Goal: Task Accomplishment & Management: Manage account settings

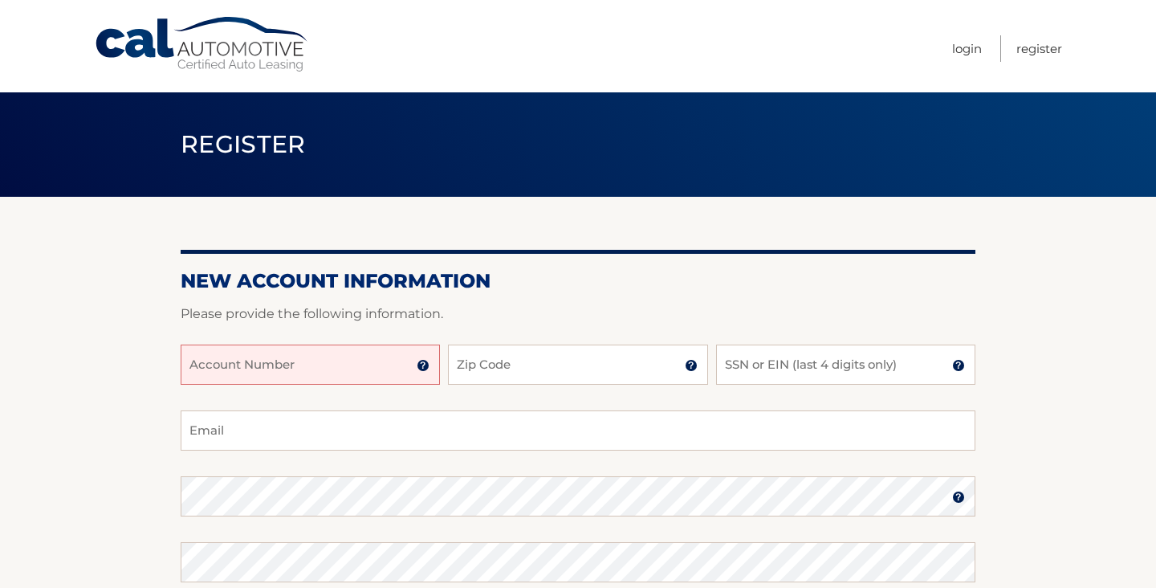
click at [349, 379] on input "Account Number" at bounding box center [310, 364] width 259 height 40
type input "44455987992"
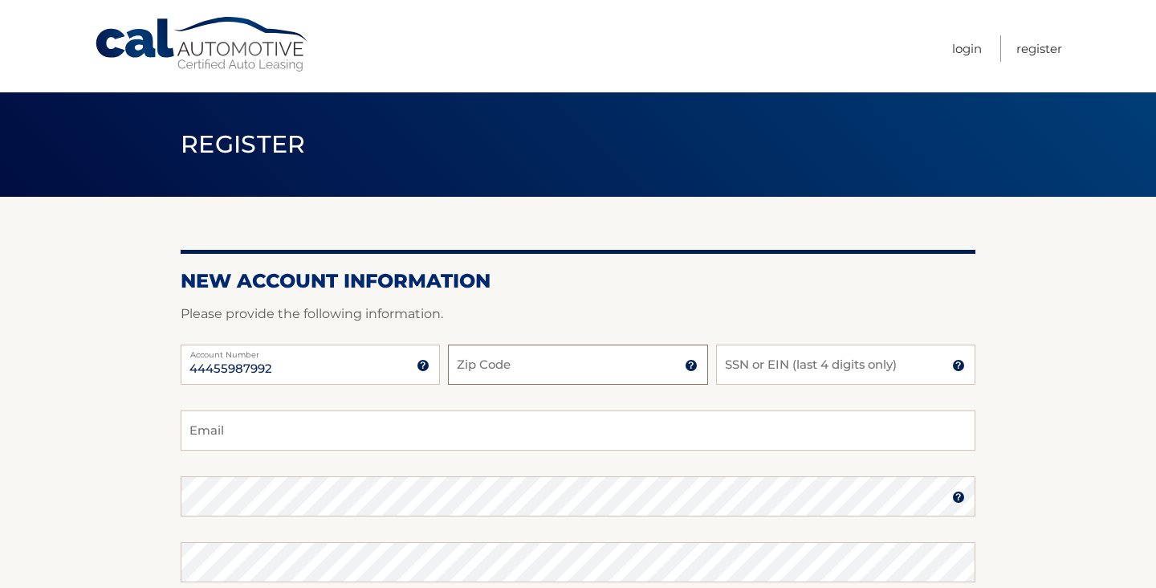
click at [531, 367] on input "Zip Code" at bounding box center [577, 364] width 259 height 40
type input "33446"
click at [848, 368] on input "SSN or EIN (last 4 digits only)" at bounding box center [845, 364] width 259 height 40
type input "5504"
click at [556, 433] on input "Email" at bounding box center [578, 430] width 795 height 40
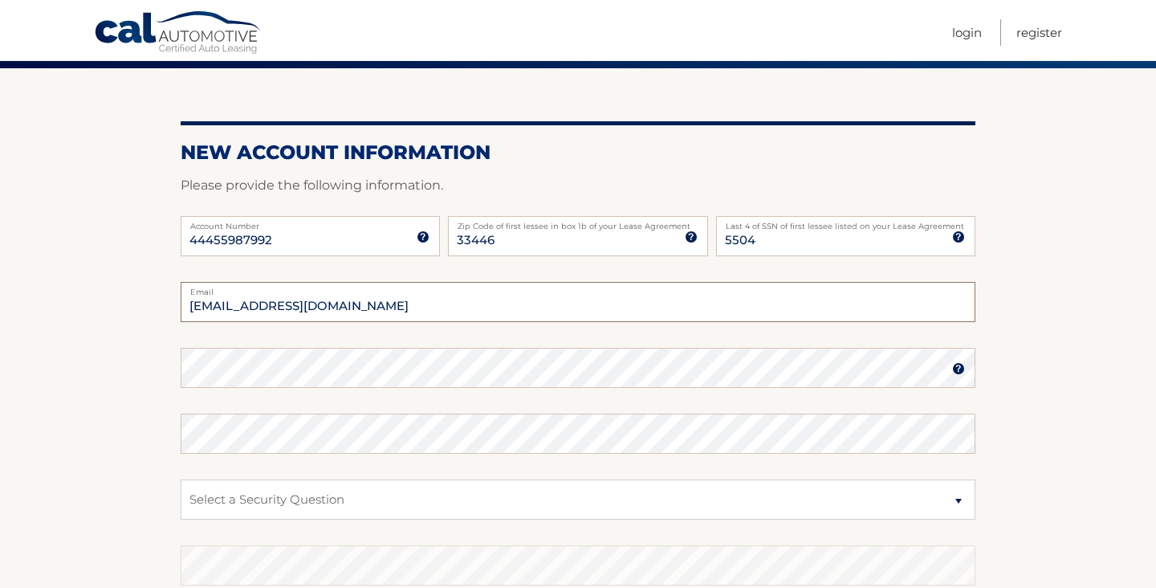
scroll to position [129, 0]
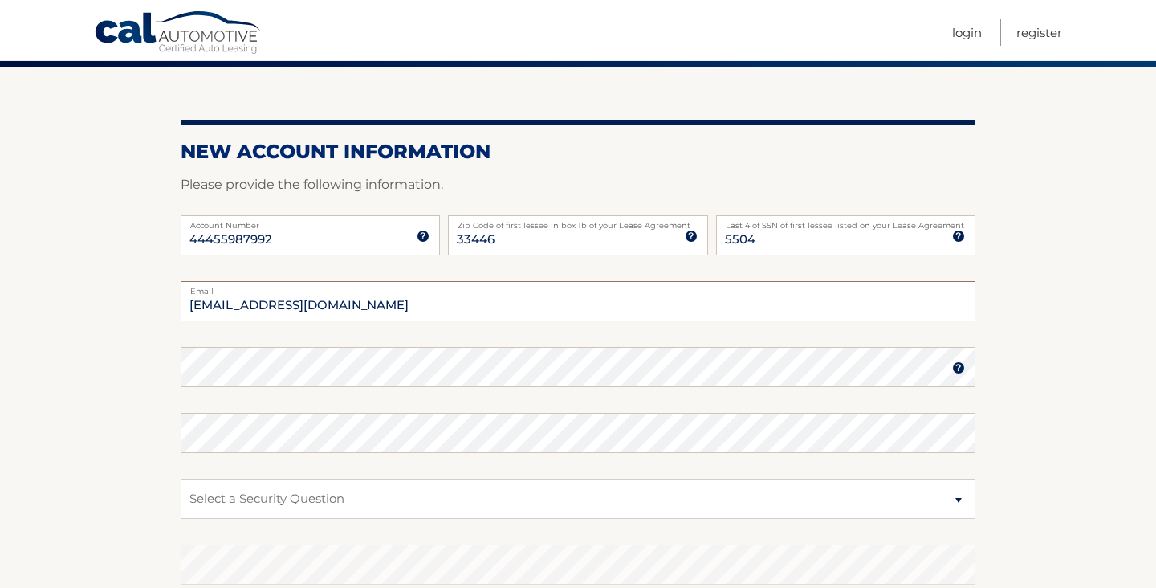
type input "juliezepnick@gmail.com"
click at [385, 495] on select "Select a Security Question What was the name of your elementary school? What is…" at bounding box center [578, 499] width 795 height 40
click at [812, 349] on label "Password" at bounding box center [578, 353] width 795 height 13
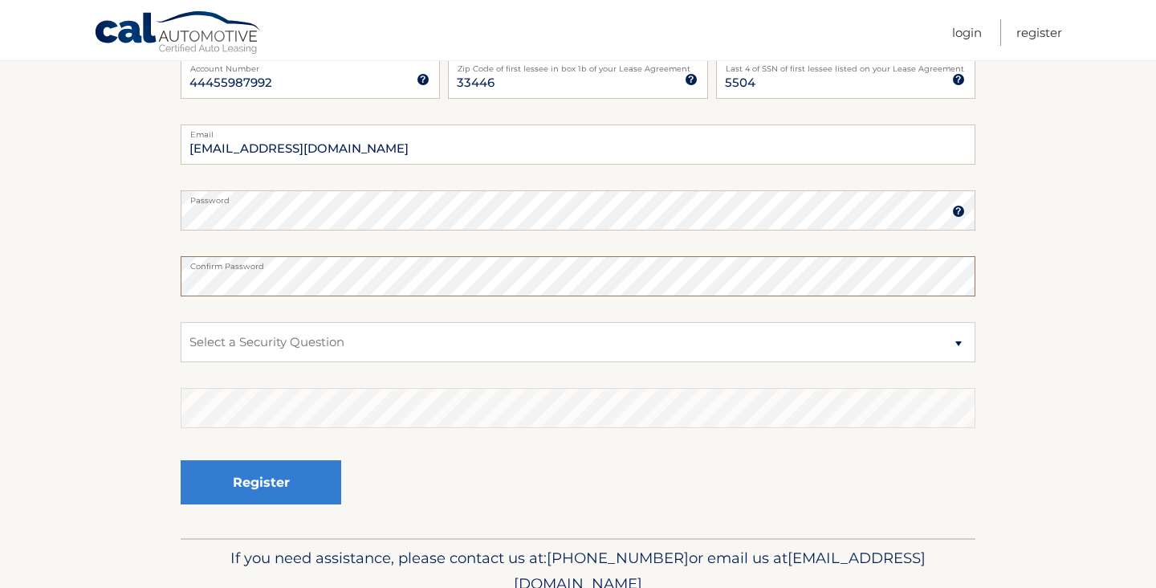
scroll to position [287, 0]
click at [266, 331] on select "Select a Security Question What was the name of your elementary school? What is…" at bounding box center [578, 340] width 795 height 40
select select "2"
click at [181, 320] on select "Select a Security Question What was the name of your elementary school? What is…" at bounding box center [578, 340] width 795 height 40
click at [434, 477] on div "Register" at bounding box center [578, 481] width 795 height 59
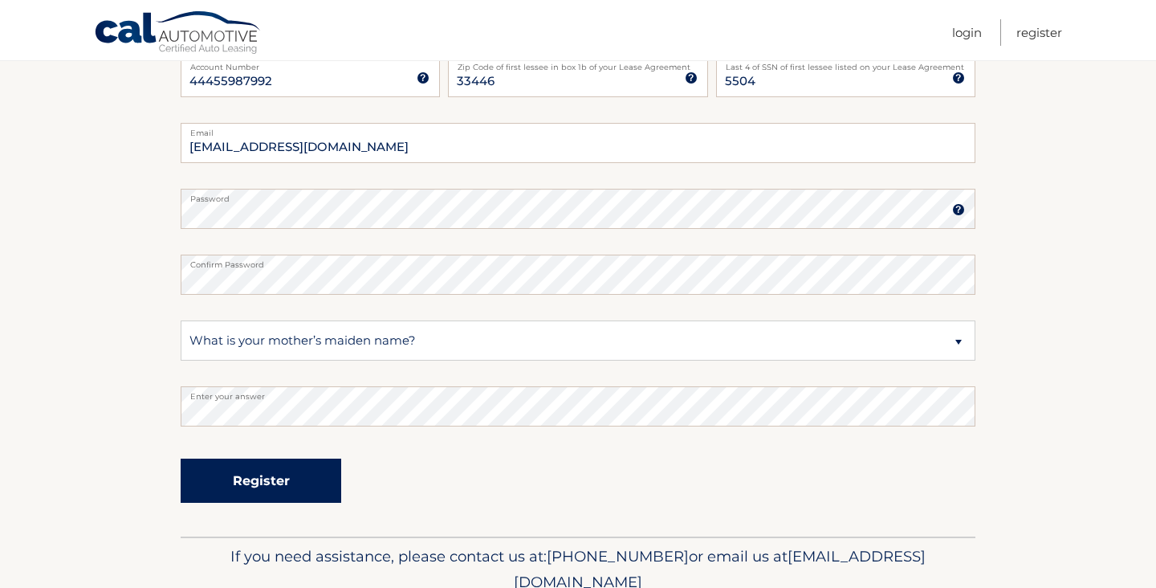
click at [266, 483] on button "Register" at bounding box center [261, 481] width 161 height 44
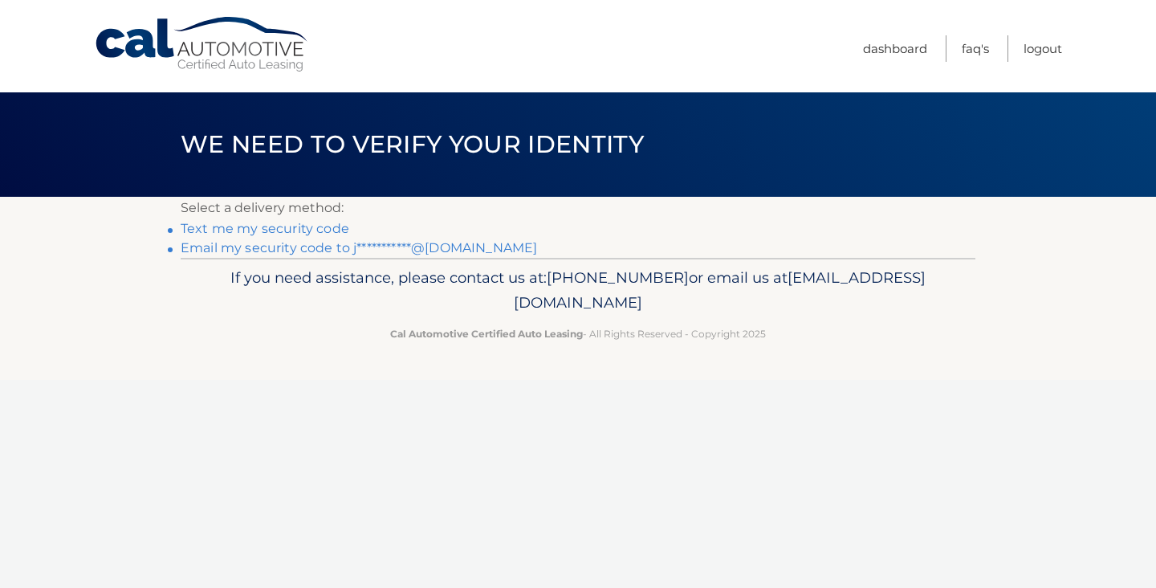
click at [304, 232] on link "Text me my security code" at bounding box center [265, 228] width 169 height 15
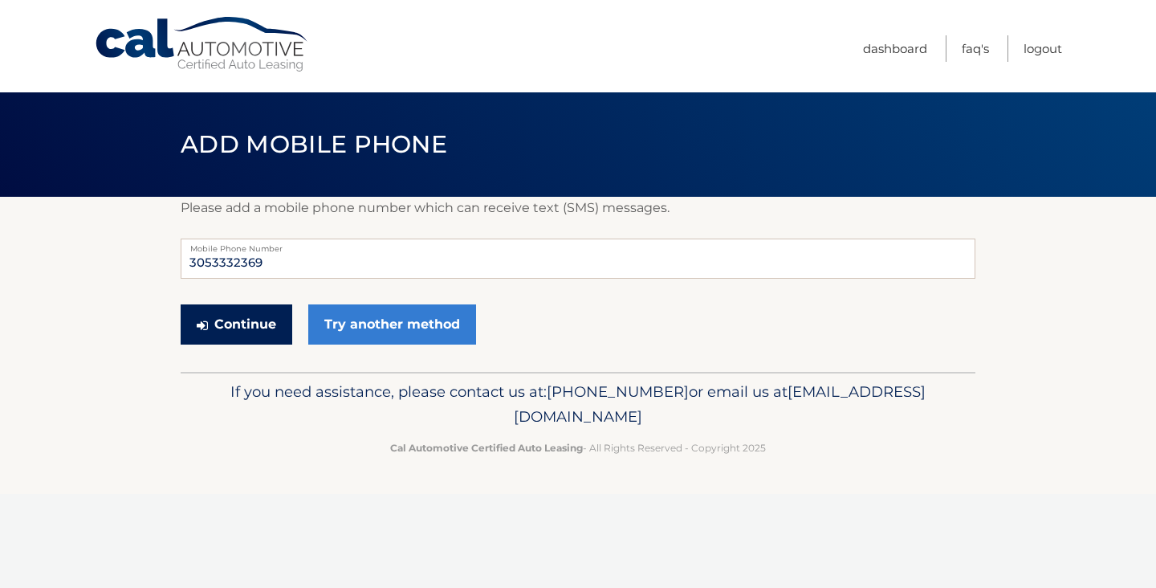
click at [234, 324] on button "Continue" at bounding box center [237, 324] width 112 height 40
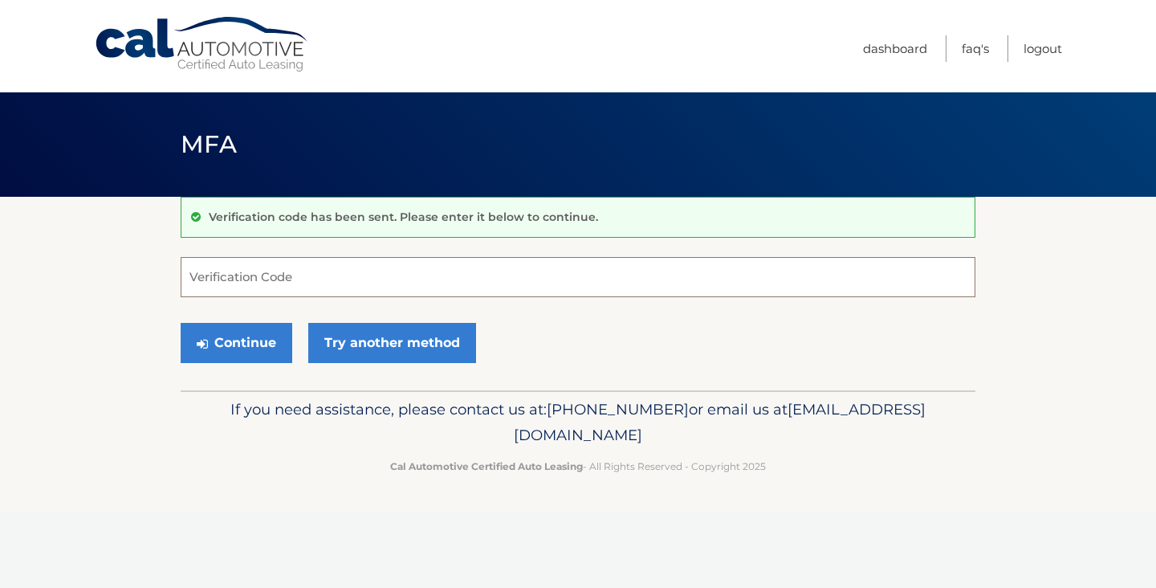
click at [280, 269] on input "Verification Code" at bounding box center [578, 277] width 795 height 40
click at [259, 277] on input "Verification Code" at bounding box center [578, 277] width 795 height 40
type input "752672"
click at [224, 349] on button "Continue" at bounding box center [237, 343] width 112 height 40
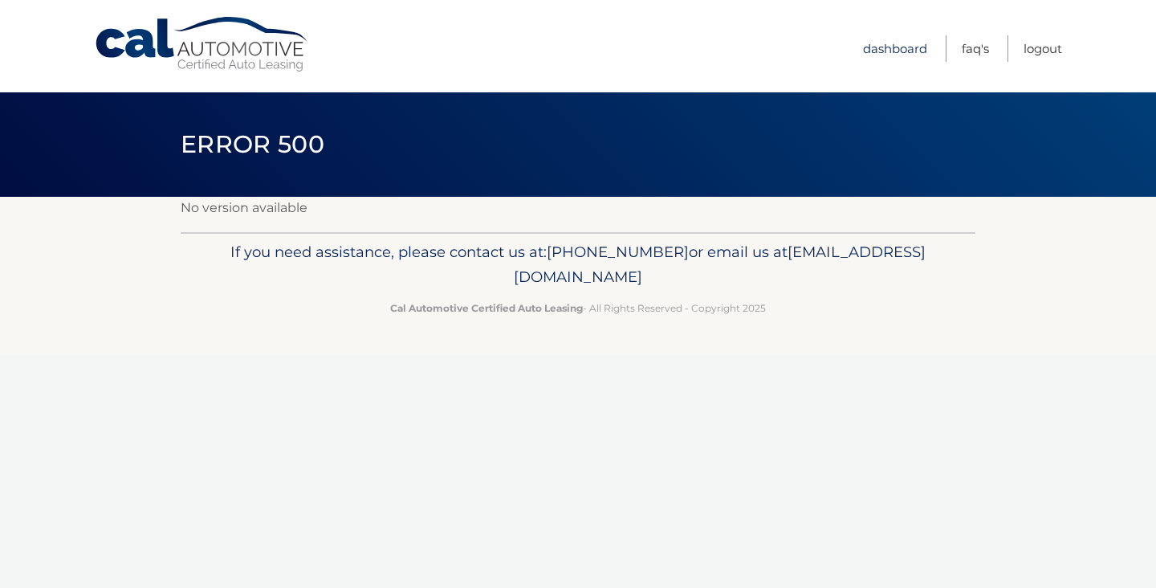
click at [902, 43] on link "Dashboard" at bounding box center [895, 48] width 64 height 26
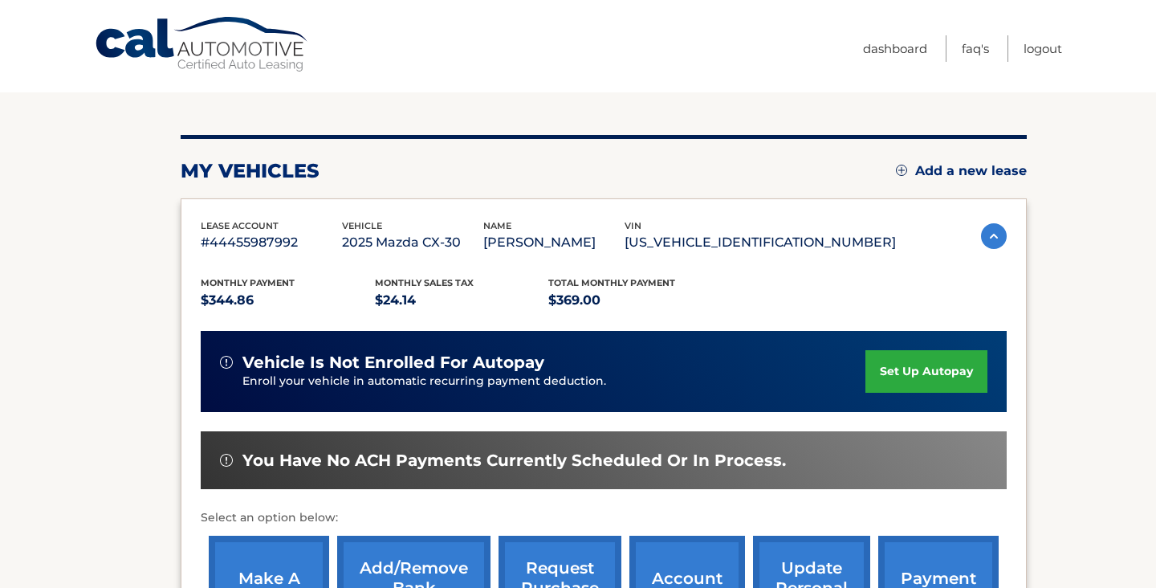
scroll to position [153, 0]
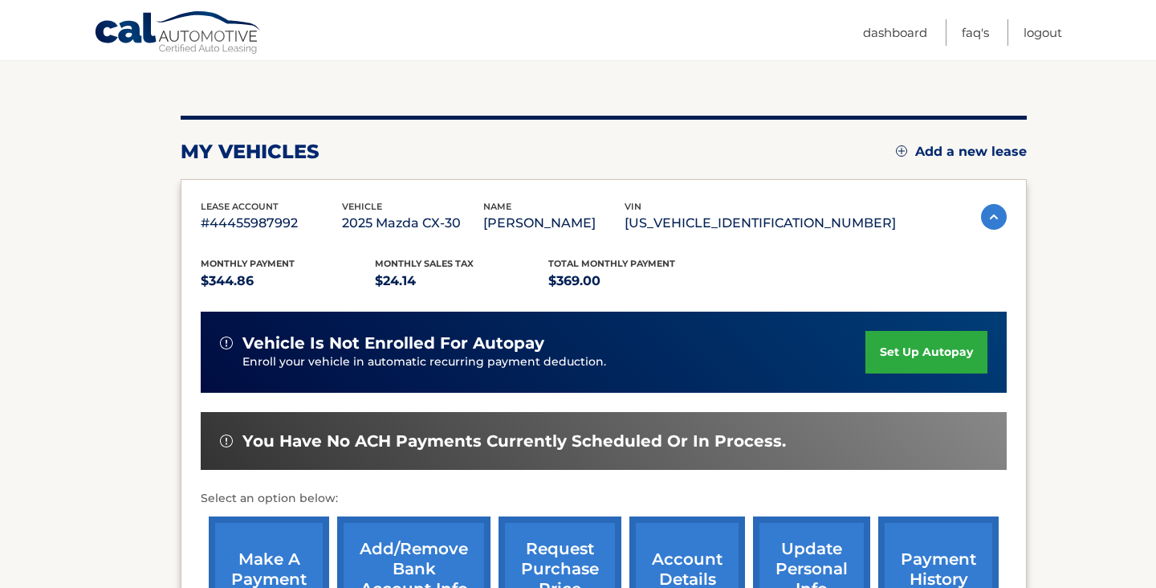
click at [903, 350] on link "set up autopay" at bounding box center [927, 352] width 122 height 43
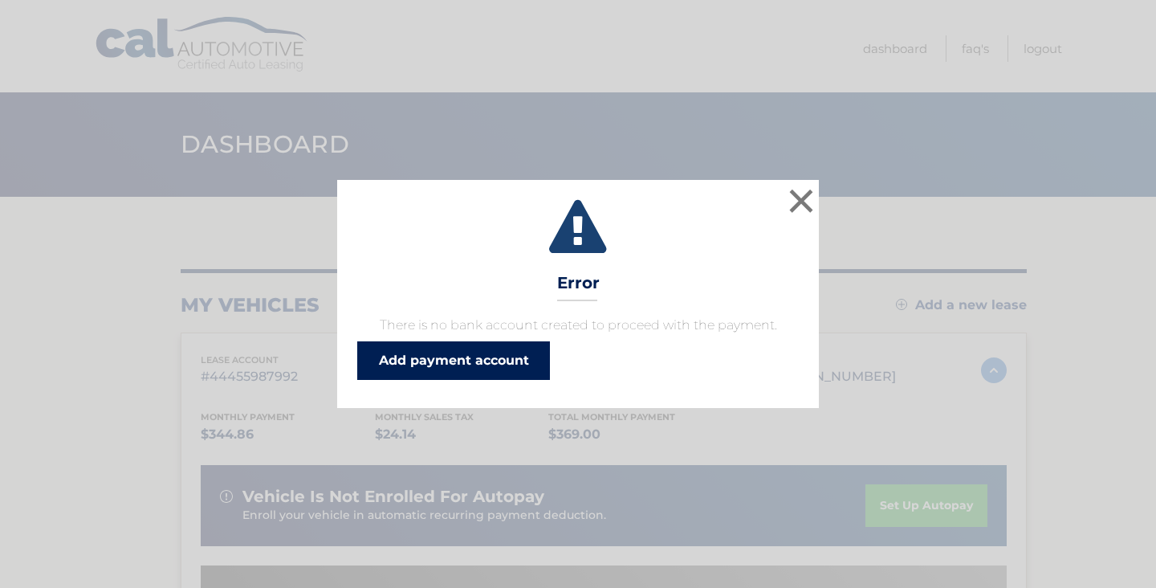
click at [458, 361] on link "Add payment account" at bounding box center [453, 360] width 193 height 39
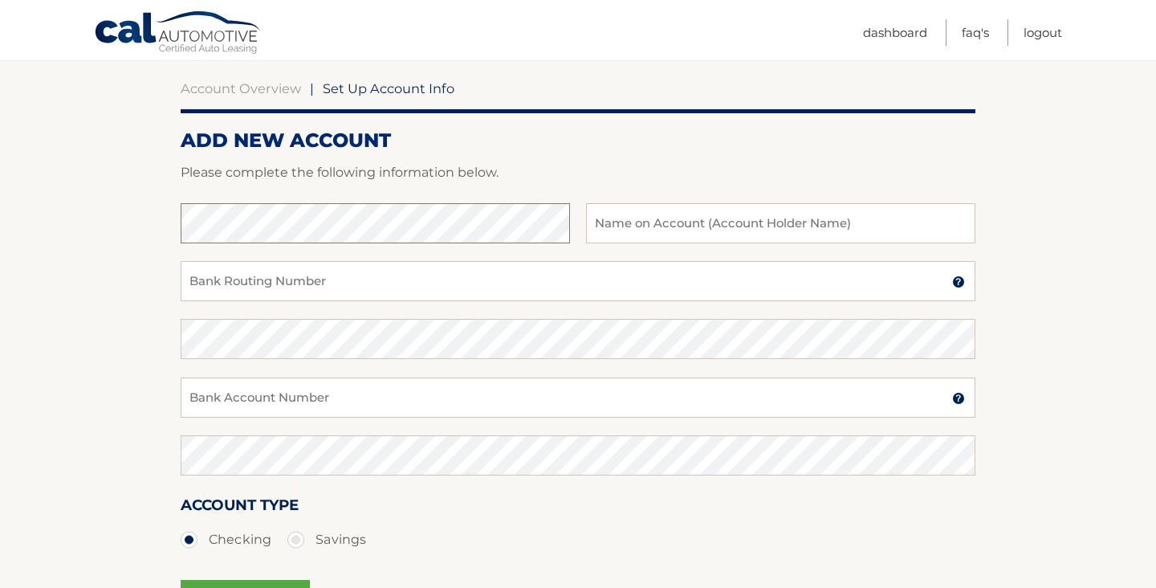
scroll to position [141, 0]
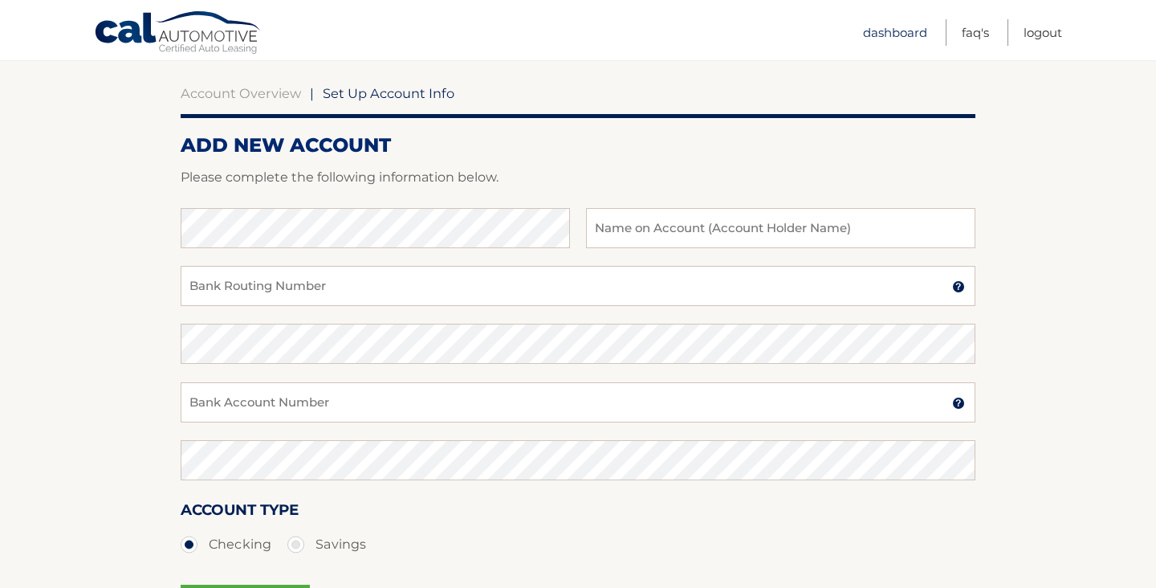
click at [889, 36] on link "Dashboard" at bounding box center [895, 32] width 64 height 26
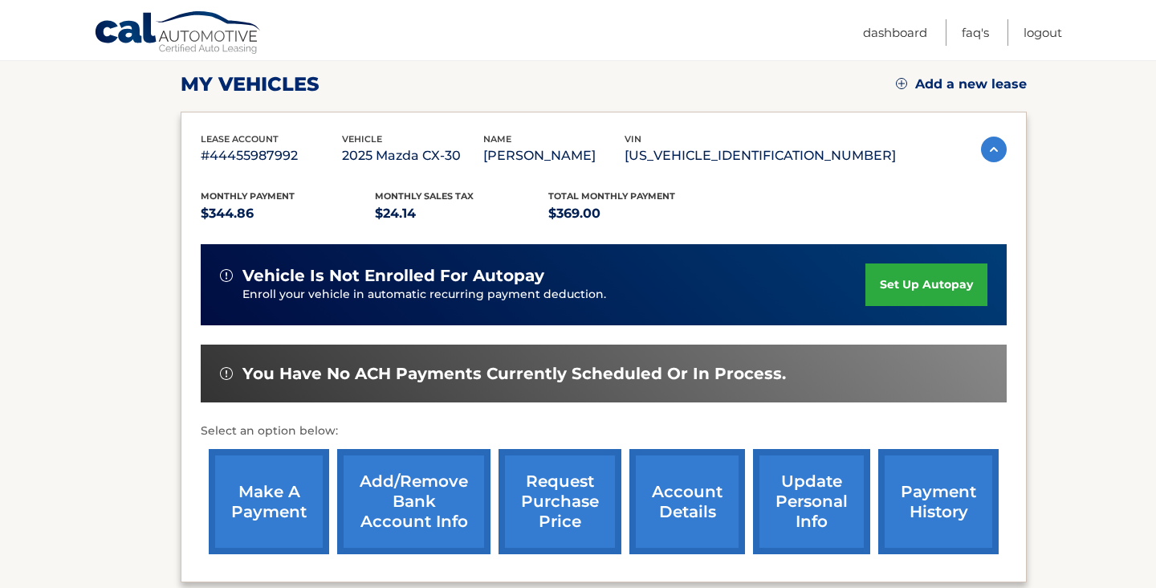
scroll to position [231, 0]
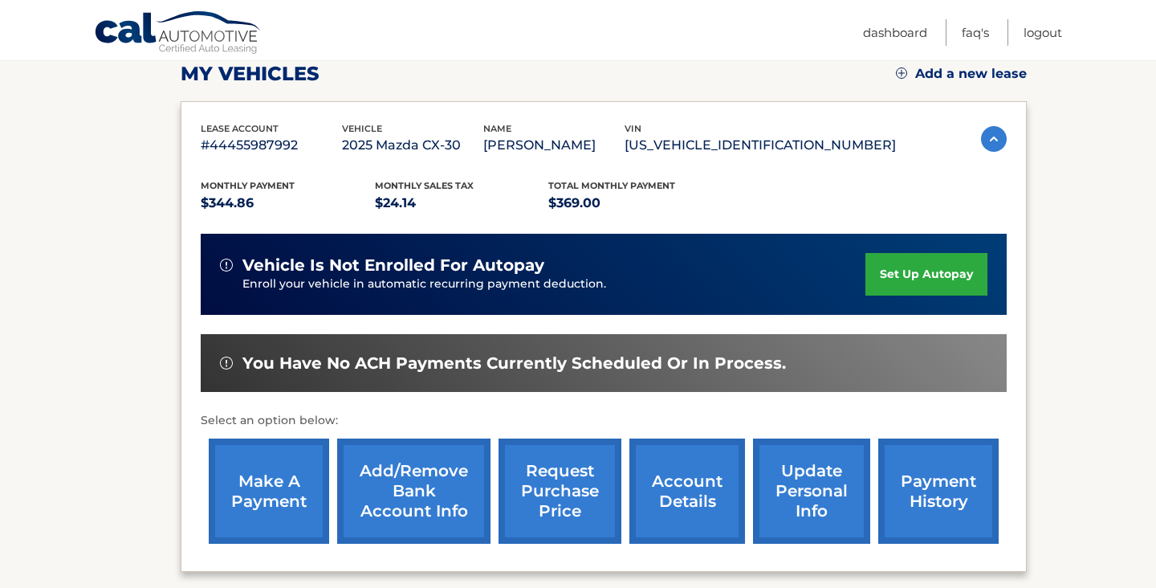
click at [912, 262] on link "set up autopay" at bounding box center [927, 274] width 122 height 43
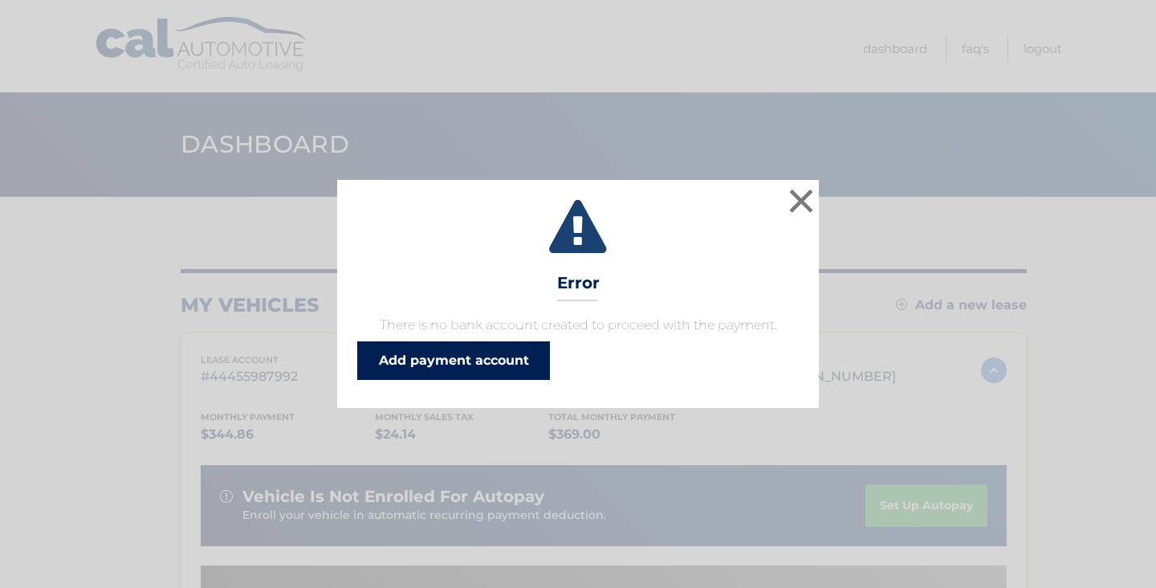
click at [495, 363] on link "Add payment account" at bounding box center [453, 360] width 193 height 39
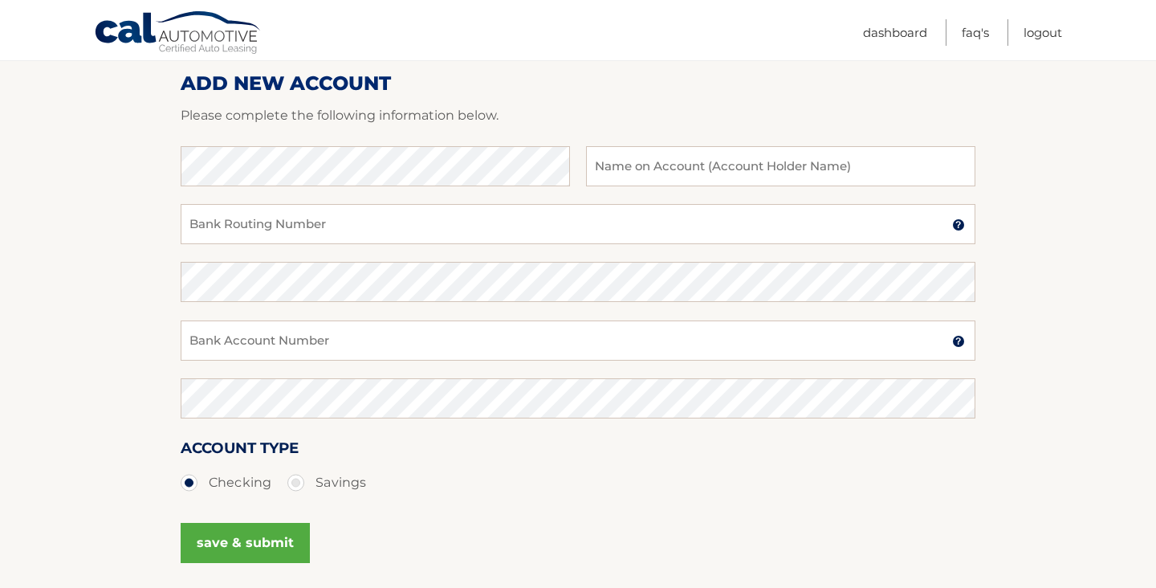
scroll to position [232, 0]
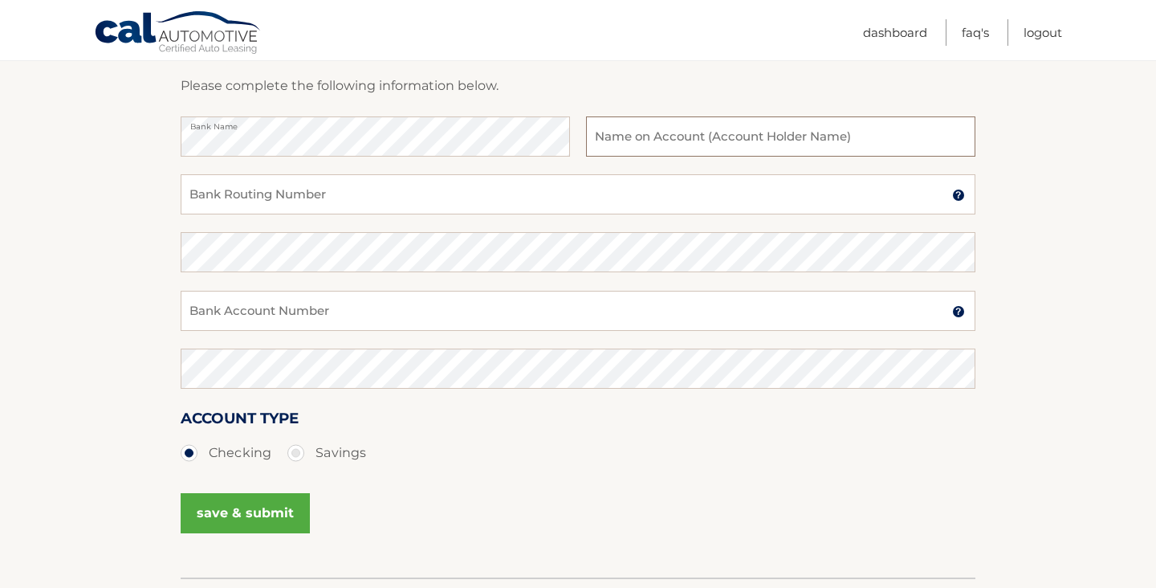
click at [675, 132] on input "text" at bounding box center [780, 136] width 389 height 40
type input "[PERSON_NAME]"
click at [371, 201] on input "Bank Routing Number" at bounding box center [578, 194] width 795 height 40
click at [369, 202] on input "Bank Routing Number" at bounding box center [578, 194] width 795 height 40
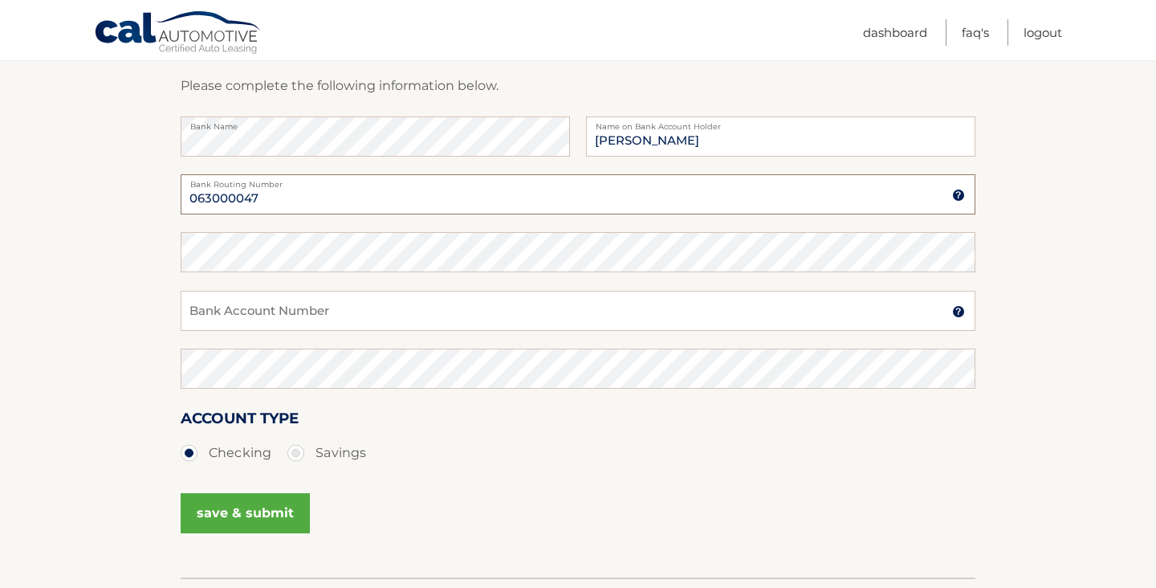
click at [300, 192] on input "063000047" at bounding box center [578, 194] width 795 height 40
type input "063000047"
click at [274, 298] on input "Bank Account Number" at bounding box center [578, 311] width 795 height 40
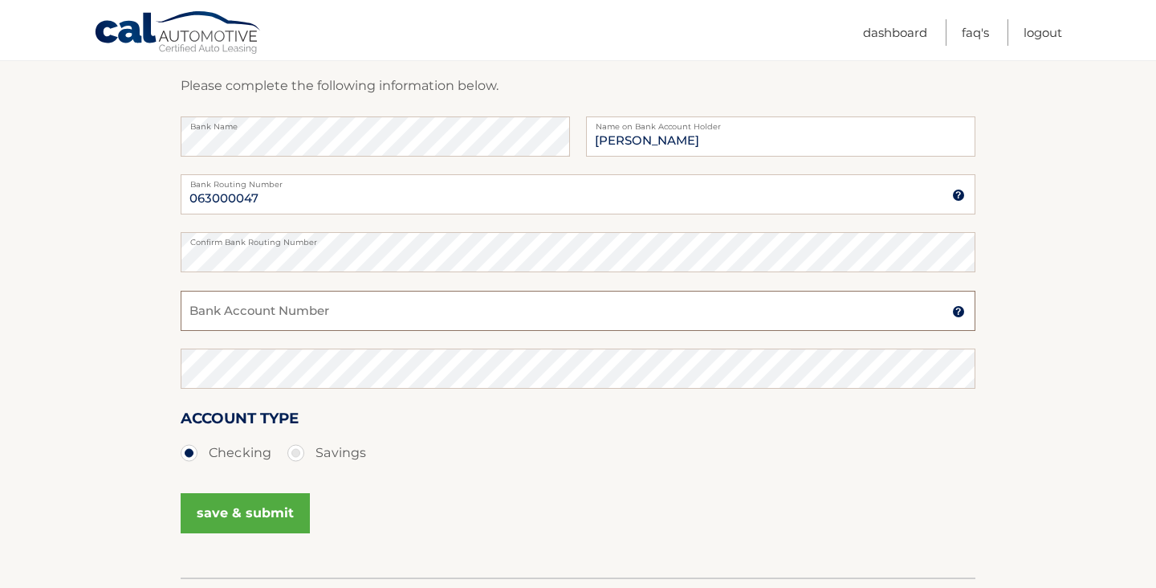
click at [323, 322] on input "Bank Account Number" at bounding box center [578, 311] width 795 height 40
type input "898053493630"
click at [276, 516] on button "save & submit" at bounding box center [245, 513] width 129 height 40
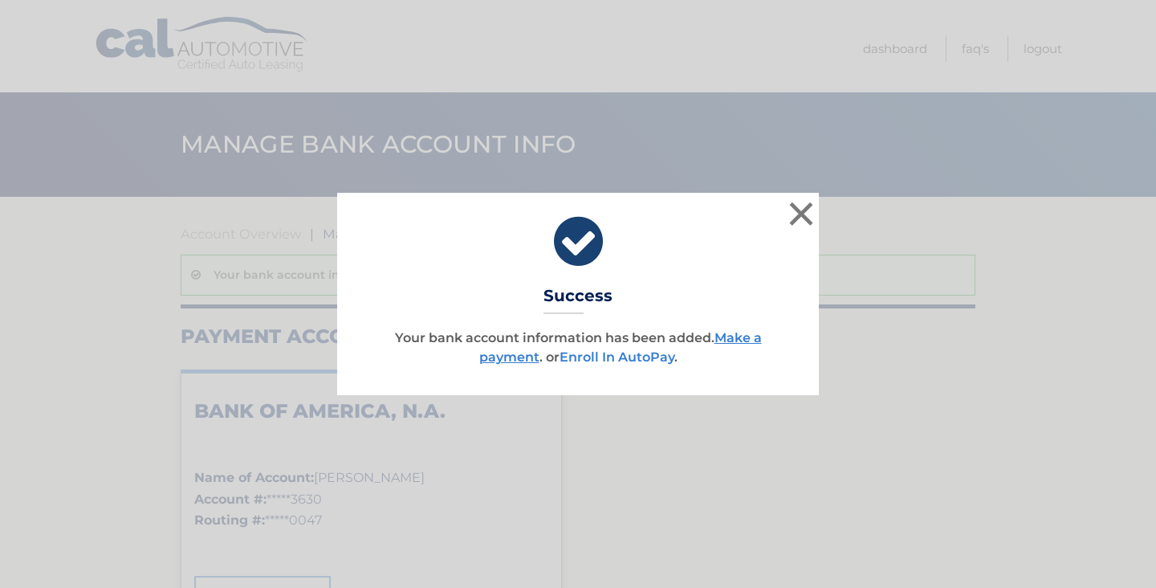
click at [635, 362] on link "Enroll In AutoPay" at bounding box center [617, 356] width 115 height 15
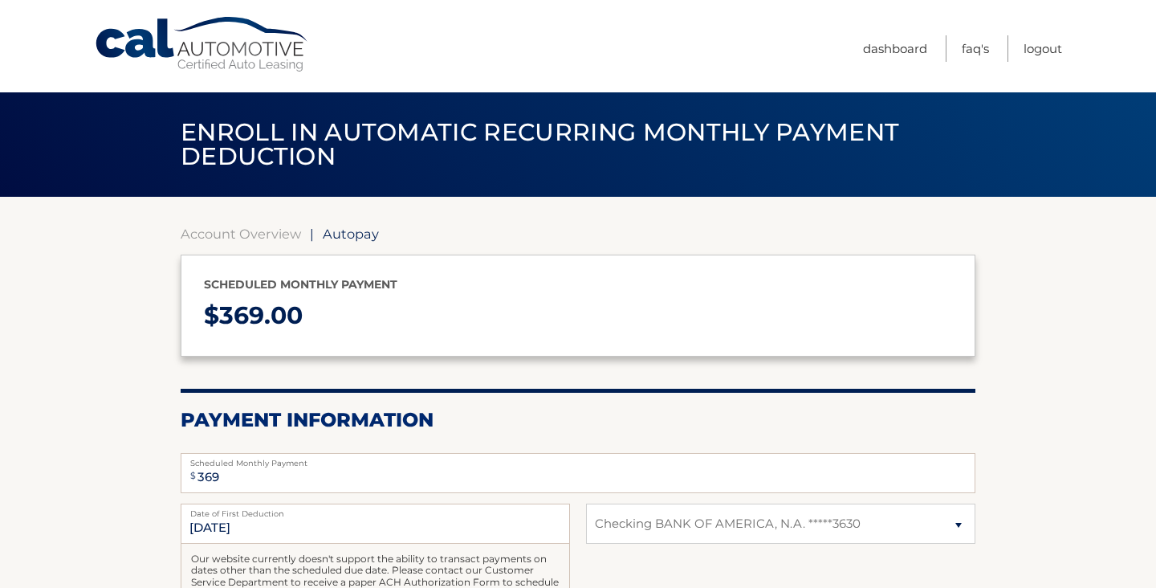
select select "ODg4YTU0MzAtMWQxYS00ZDJhLTg4OWMtZTk4YjhhNmQ2OWE2"
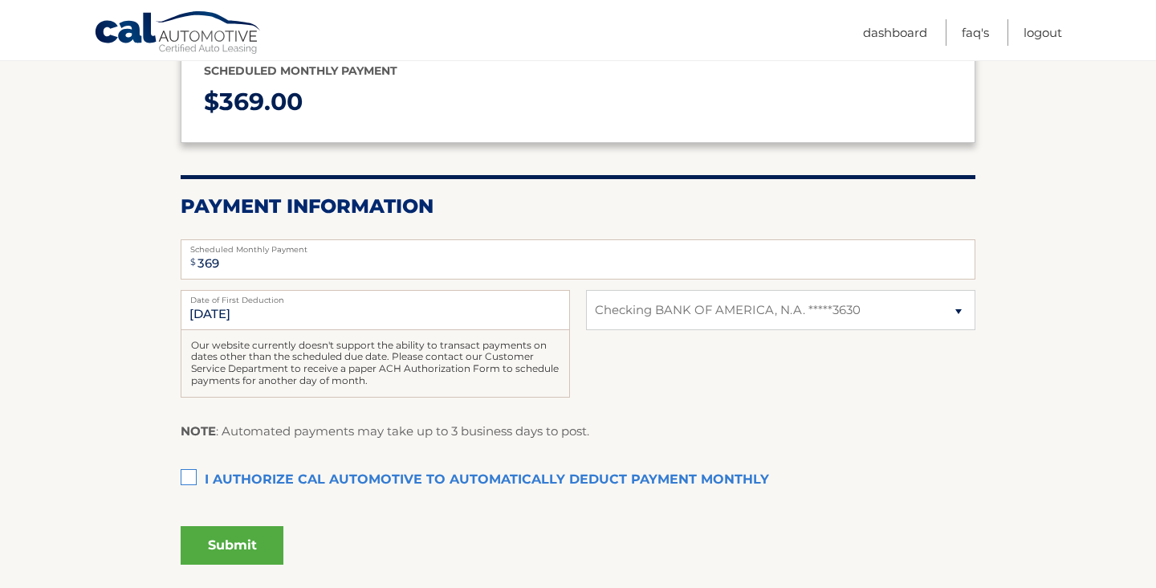
scroll to position [227, 0]
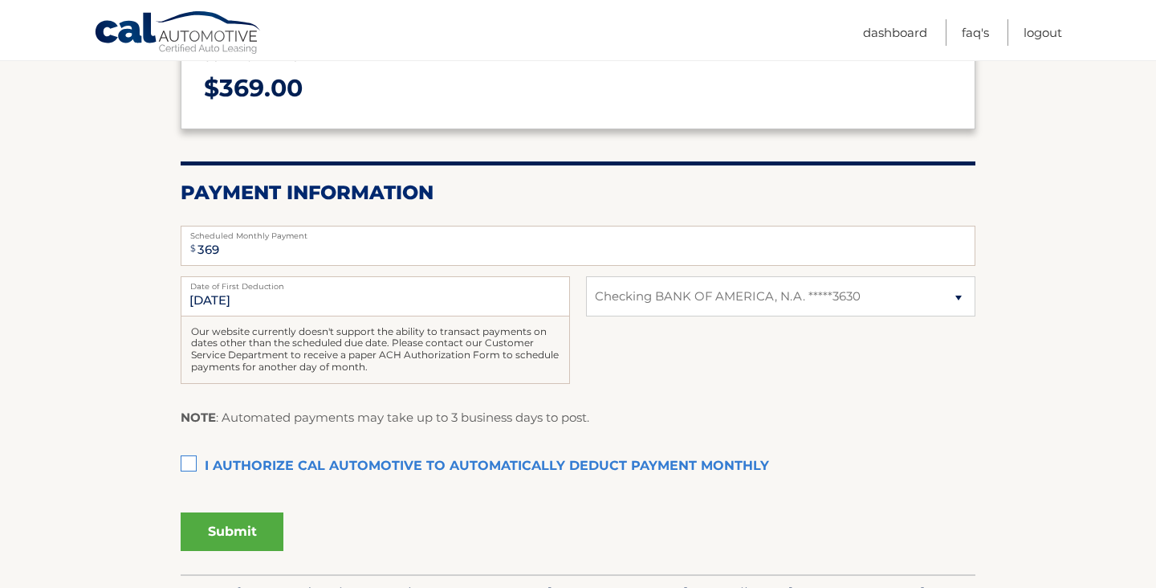
click at [202, 459] on label "I authorize cal automotive to automatically deduct payment monthly This checkbo…" at bounding box center [578, 466] width 795 height 32
click at [0, 0] on input "I authorize cal automotive to automatically deduct payment monthly This checkbo…" at bounding box center [0, 0] width 0 height 0
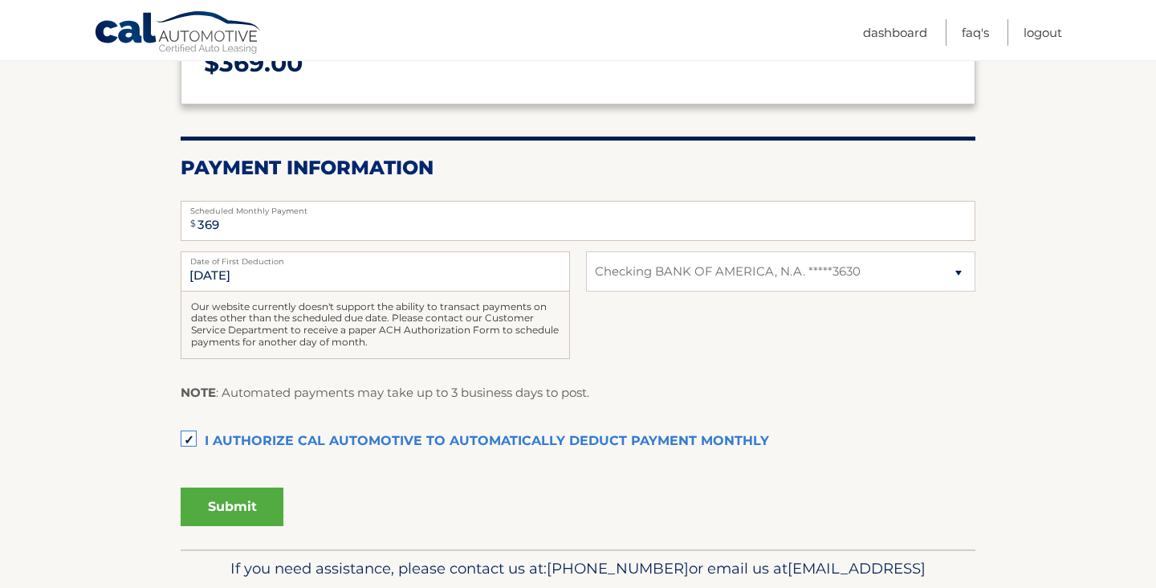
click at [232, 505] on button "Submit" at bounding box center [232, 506] width 103 height 39
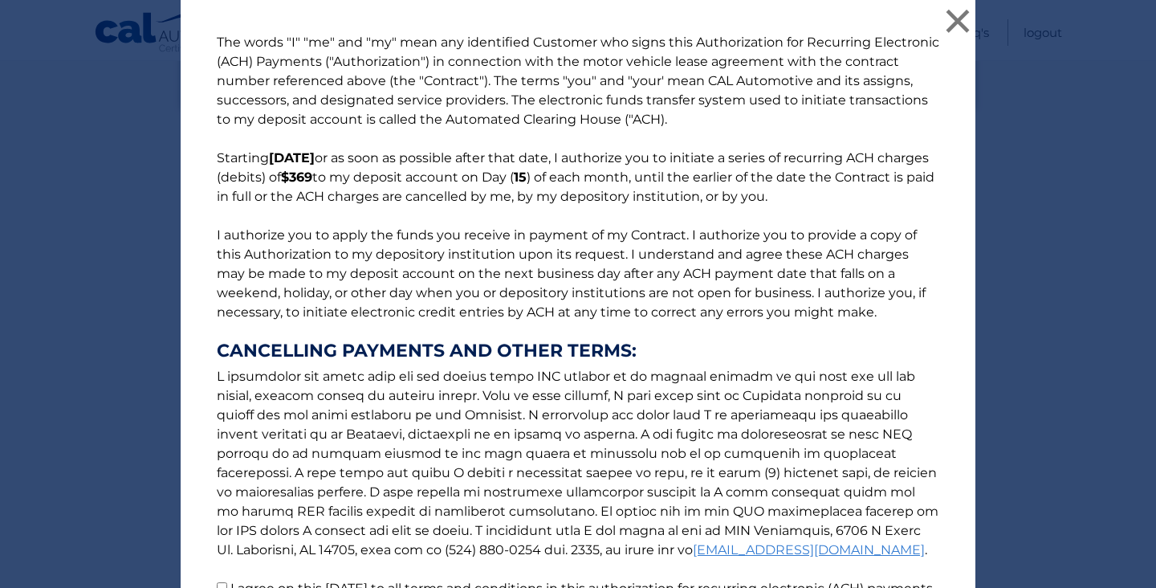
scroll to position [170, 0]
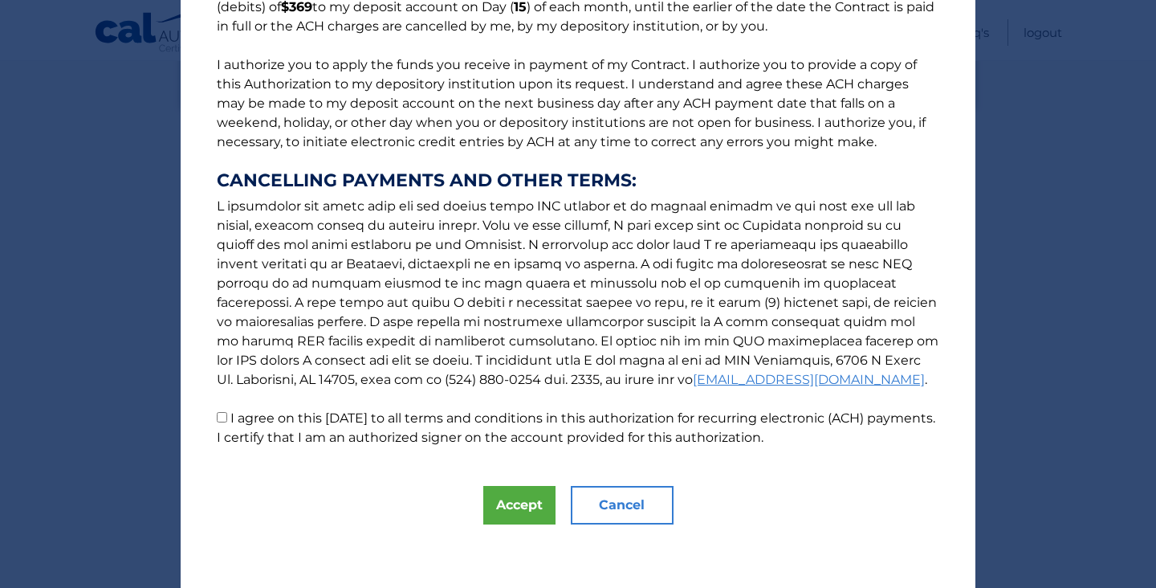
click at [443, 426] on p "The words "I" "me" and "my" mean any identified Customer who signs this Authori…" at bounding box center [578, 155] width 755 height 585
click at [222, 421] on input "I agree on this 09/30/2025 to all terms and conditions in this authorization fo…" at bounding box center [222, 417] width 10 height 10
checkbox input "true"
click at [514, 496] on button "Accept" at bounding box center [519, 505] width 72 height 39
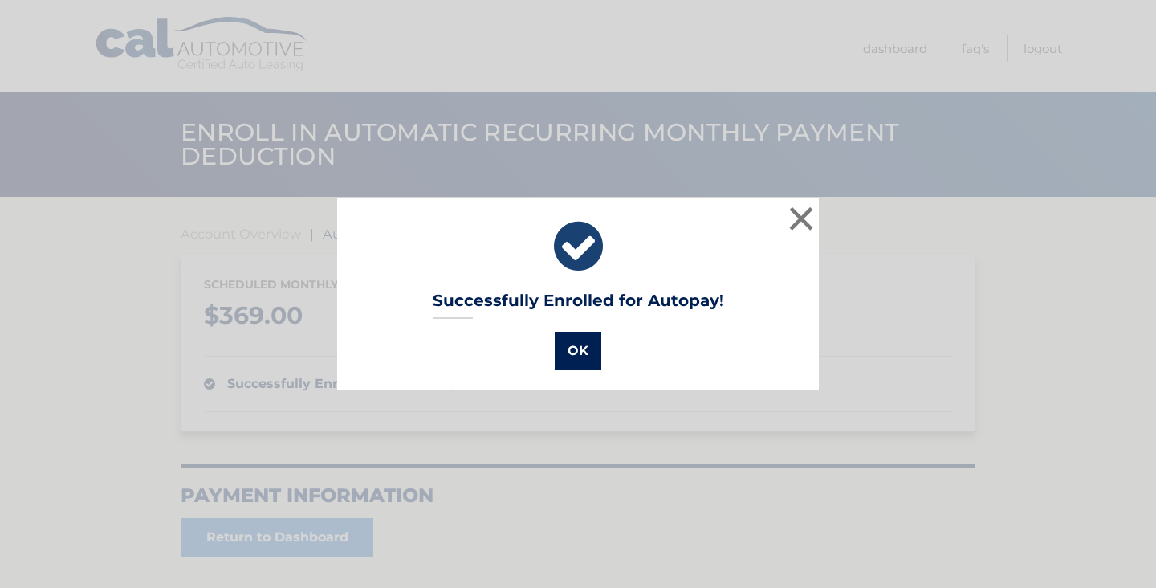
click at [581, 344] on button "OK" at bounding box center [578, 351] width 47 height 39
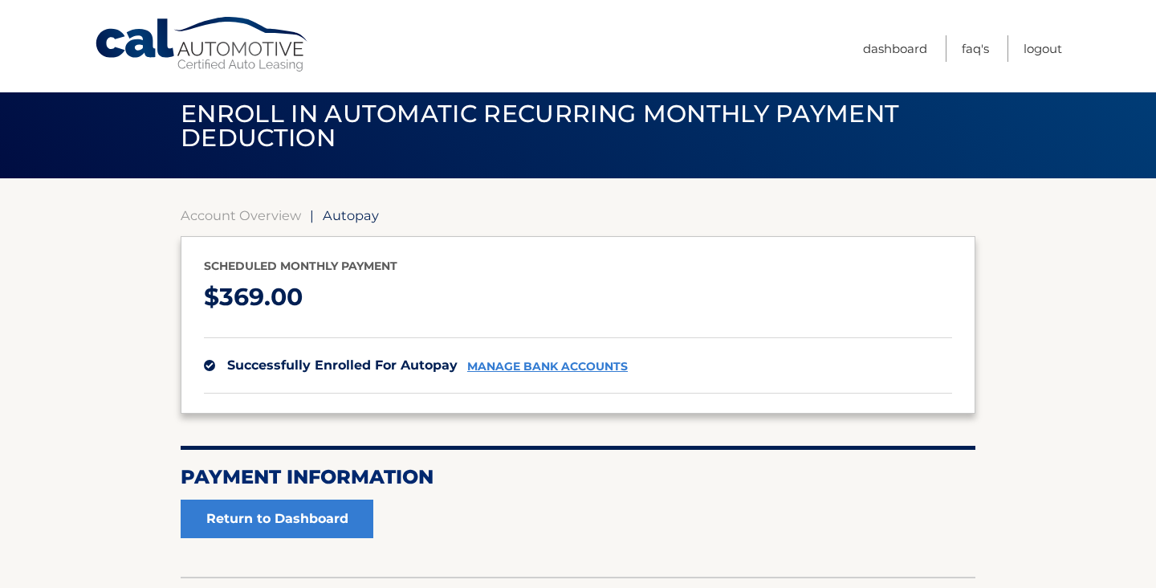
scroll to position [17, 0]
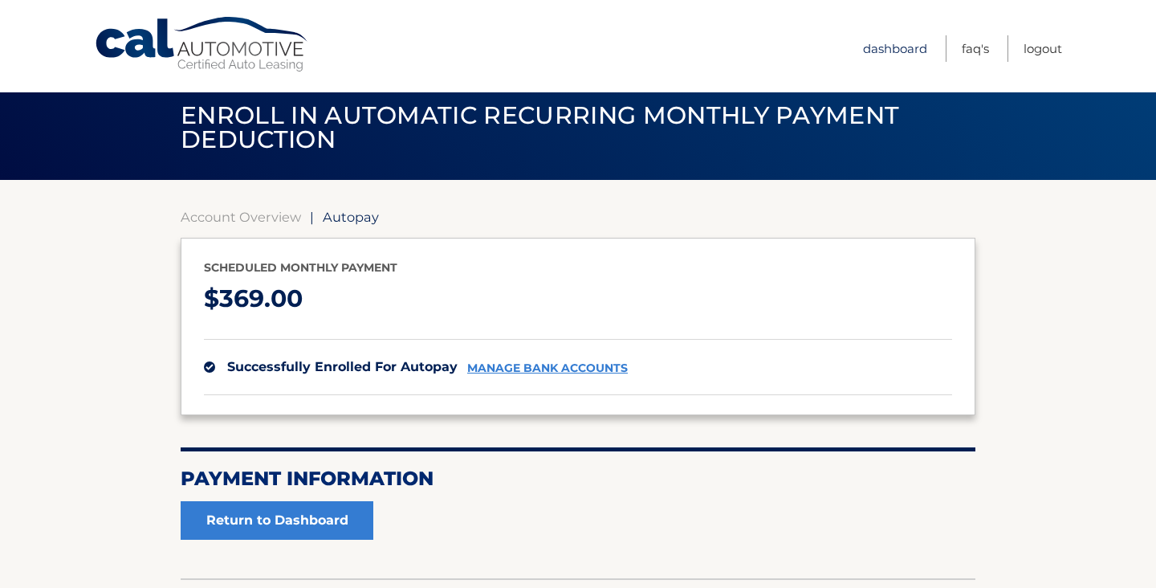
click at [921, 51] on link "Dashboard" at bounding box center [895, 48] width 64 height 26
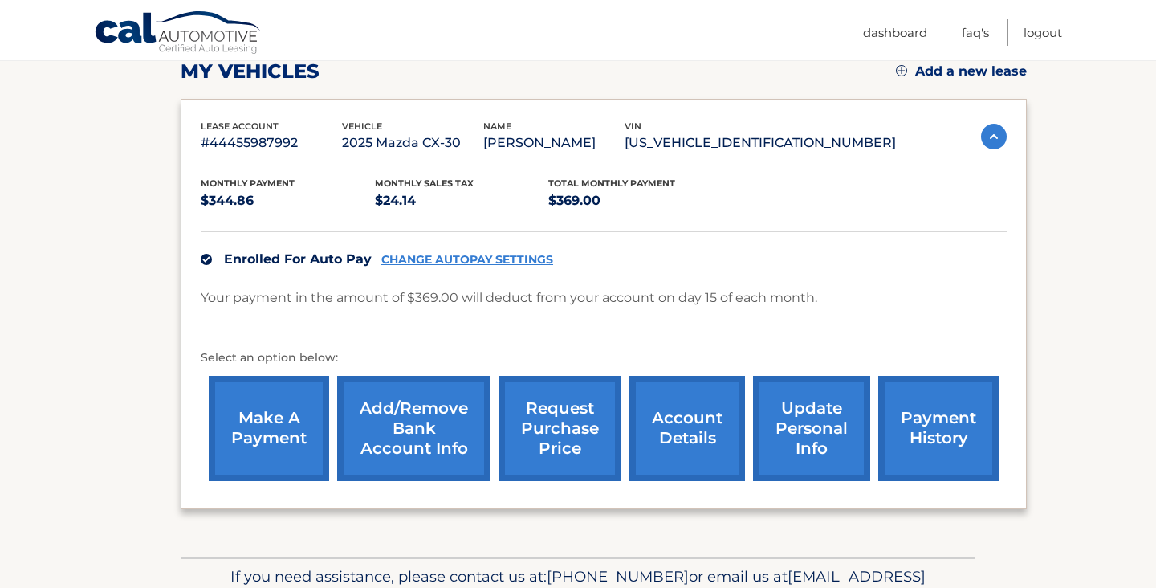
scroll to position [297, 0]
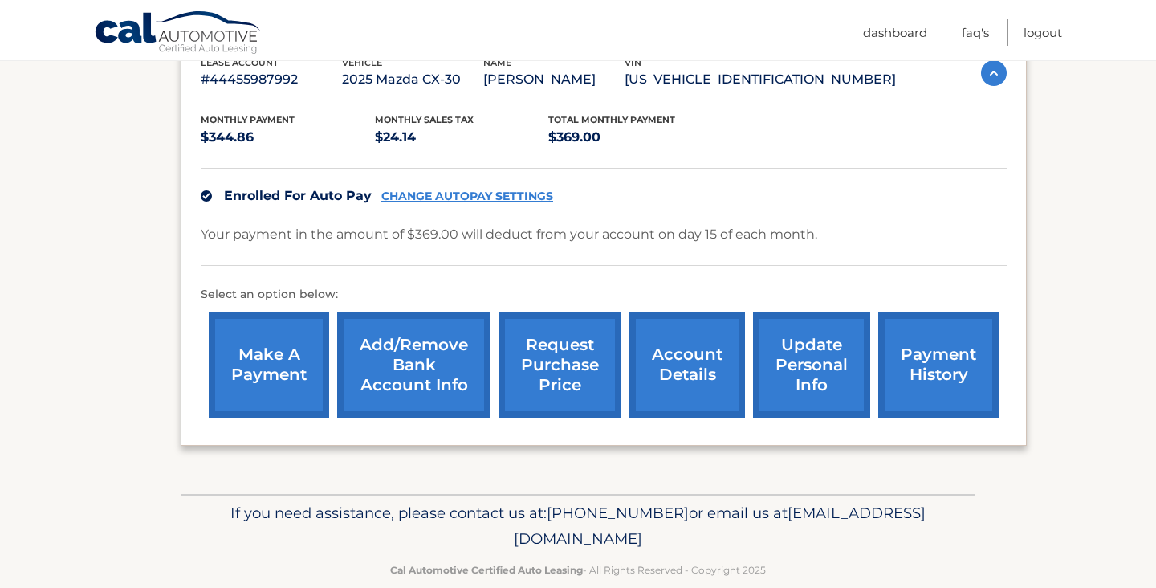
click at [813, 371] on link "update personal info" at bounding box center [811, 364] width 117 height 105
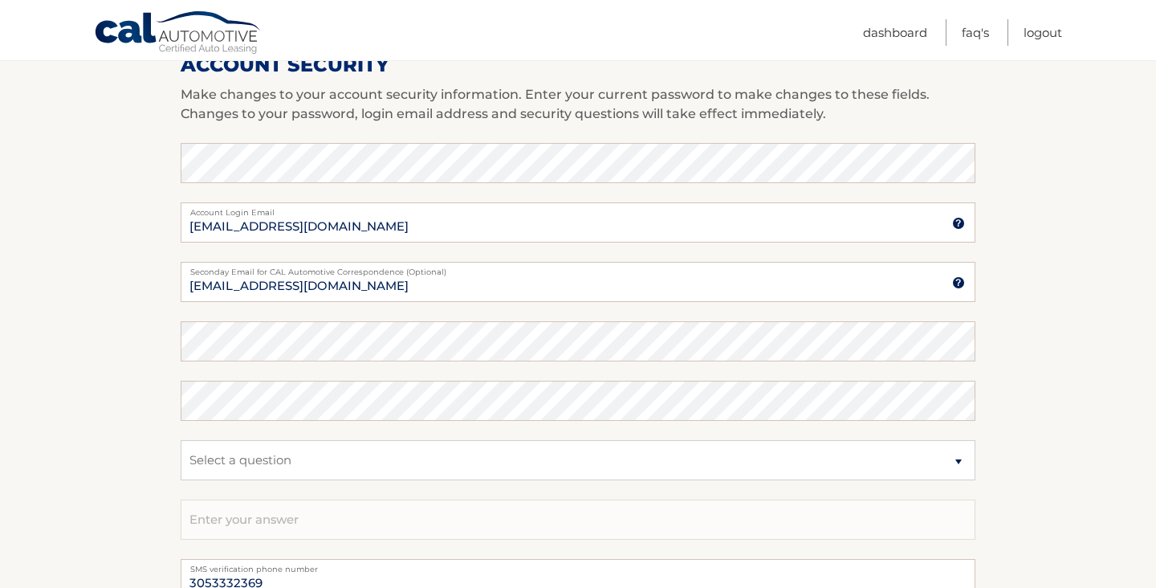
scroll to position [714, 0]
click at [773, 456] on select "Select a question What was the name of your elementary school? What is your mot…" at bounding box center [578, 462] width 795 height 40
select select "2"
click at [181, 442] on select "Select a question What was the name of your elementary school? What is your mot…" at bounding box center [578, 462] width 795 height 40
click at [581, 520] on input "text" at bounding box center [578, 521] width 795 height 40
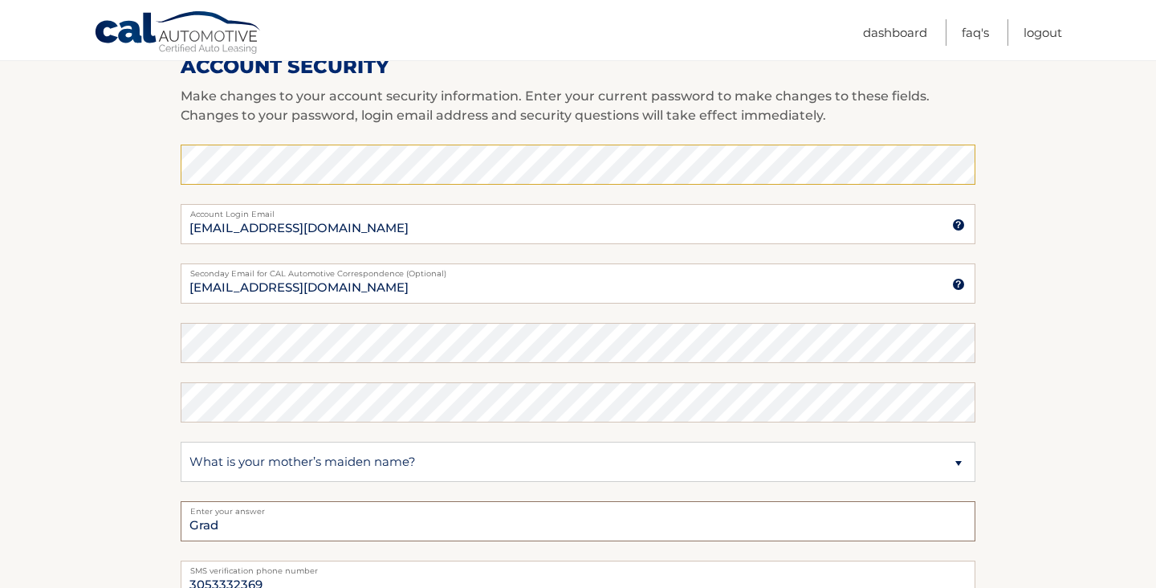
type input "Grad"
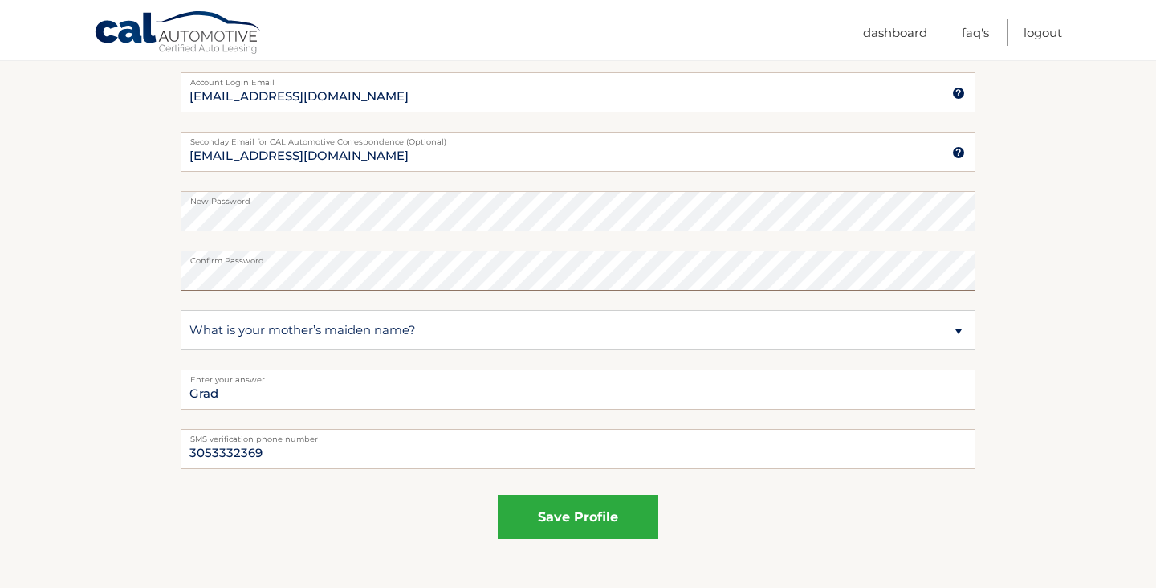
scroll to position [857, 0]
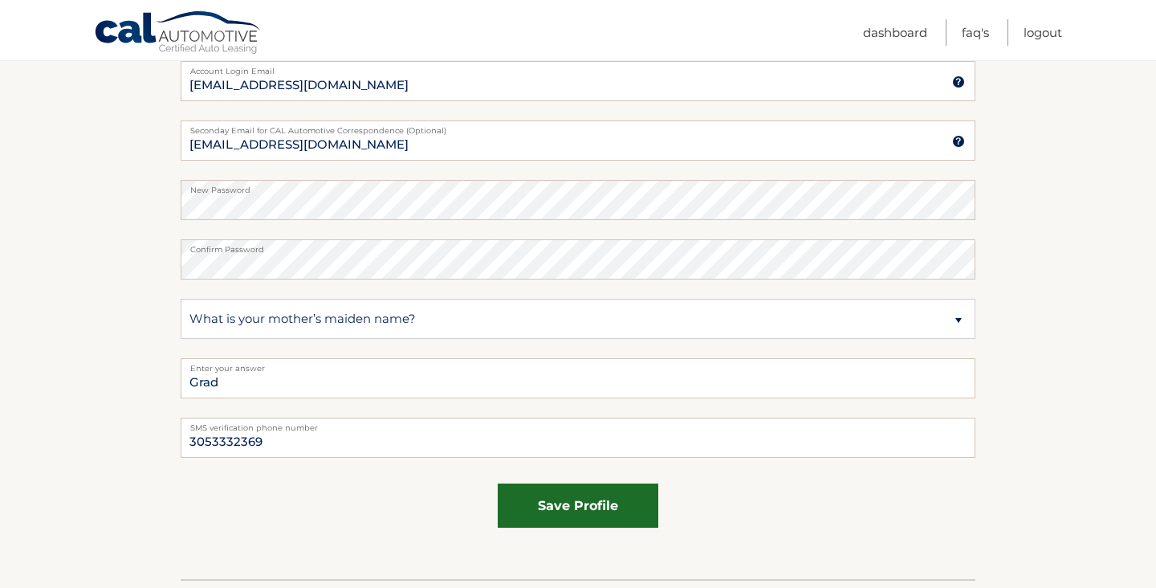
click at [594, 520] on button "save profile" at bounding box center [578, 505] width 161 height 44
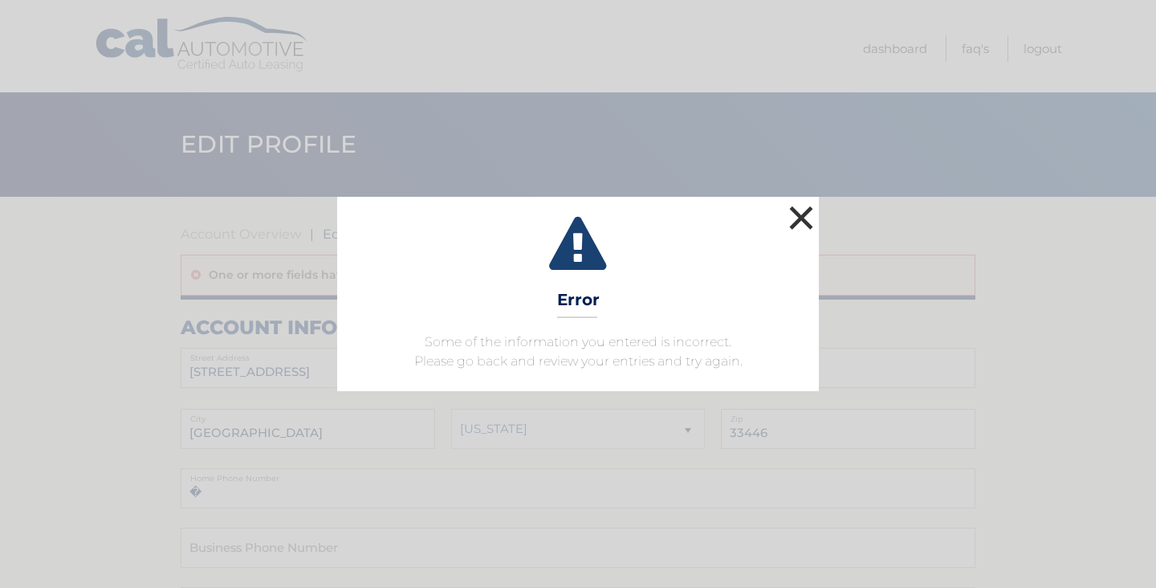
click at [809, 216] on button "×" at bounding box center [801, 218] width 32 height 32
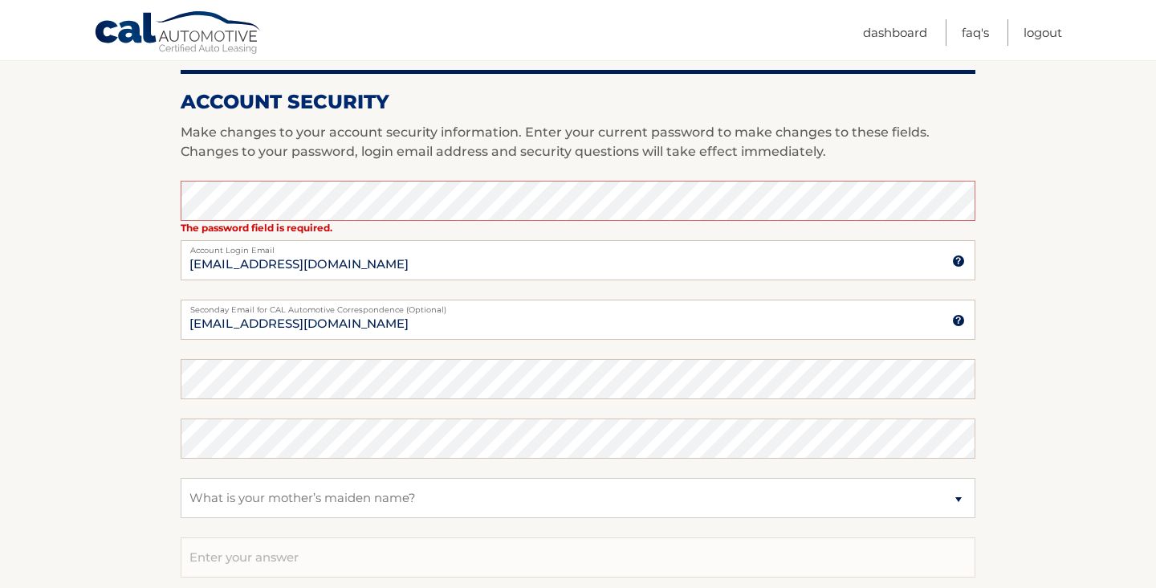
scroll to position [721, 0]
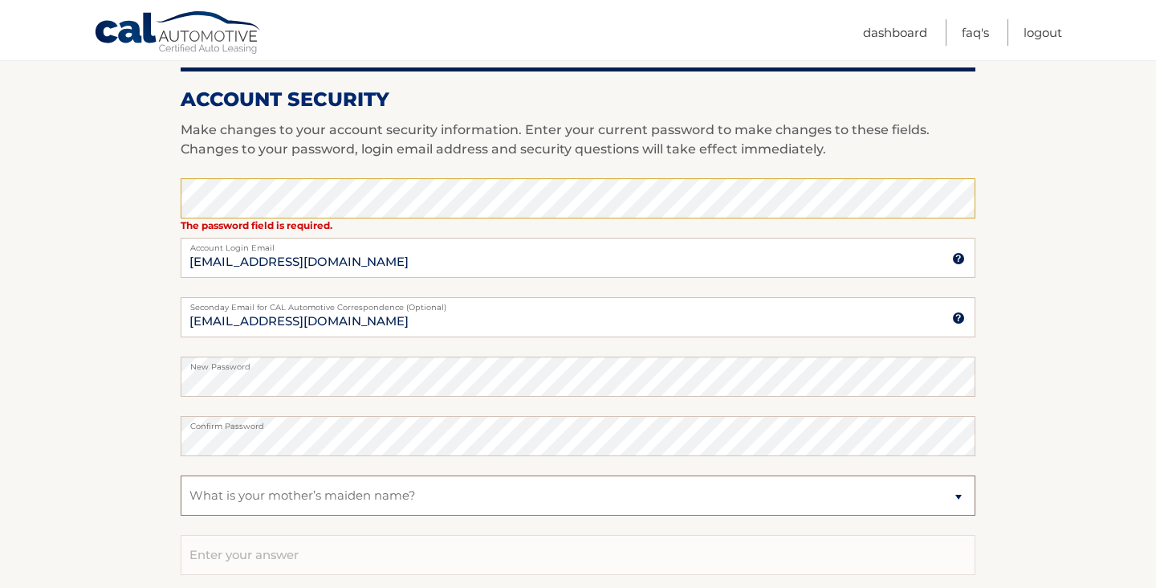
click at [349, 496] on select "Select a question What was the name of your elementary school? What is your mot…" at bounding box center [578, 495] width 795 height 40
click at [181, 475] on select "Select a question What was the name of your elementary school? What is your mot…" at bounding box center [578, 495] width 795 height 40
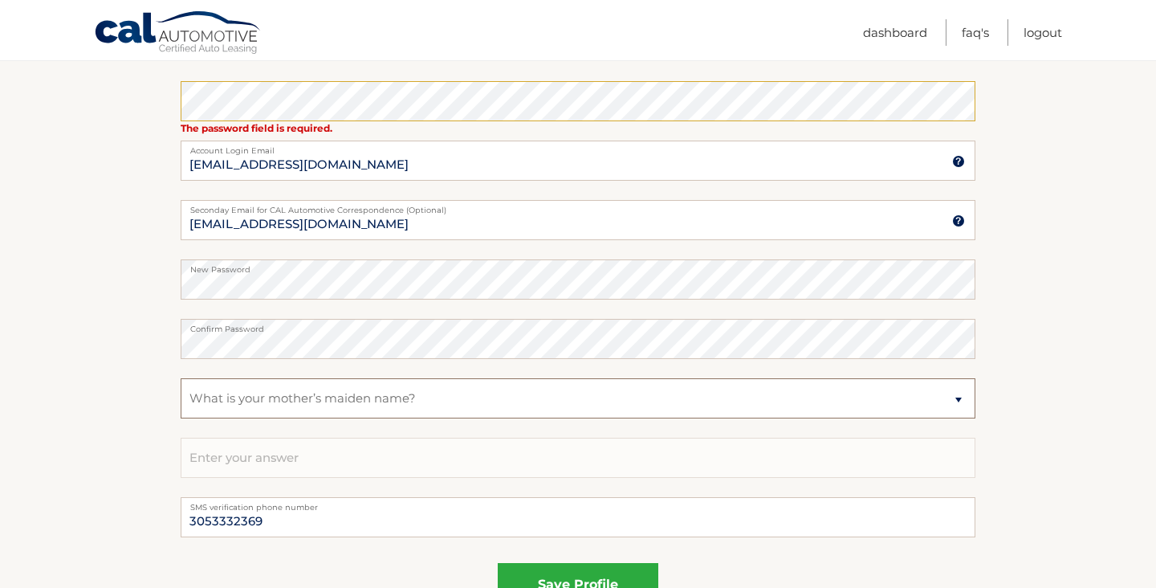
scroll to position [821, 0]
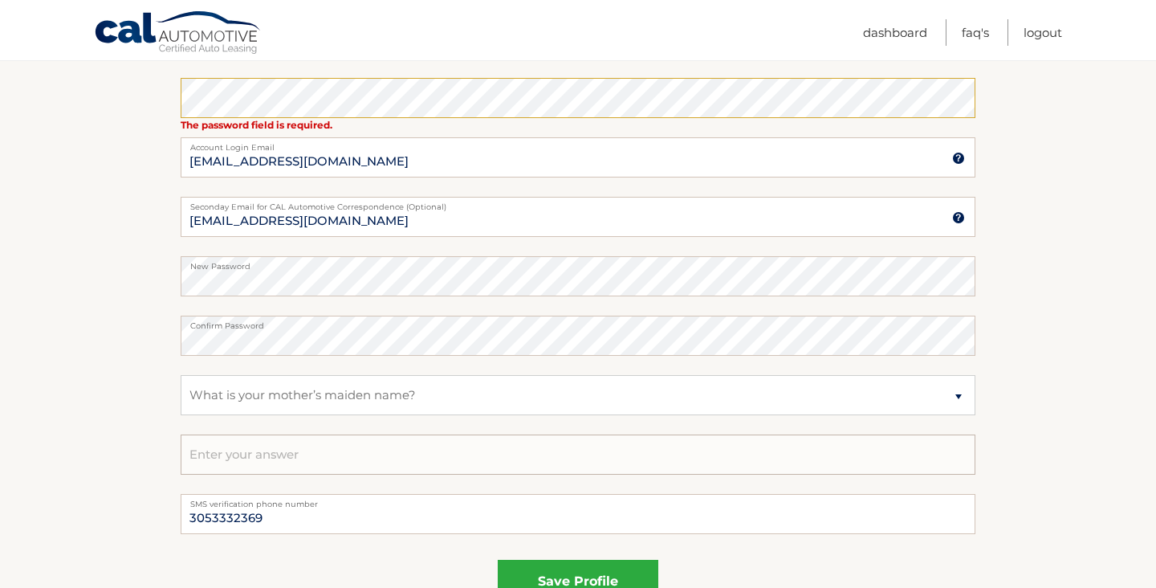
click at [322, 455] on input "text" at bounding box center [578, 454] width 795 height 40
type input "Grad"
click at [581, 581] on button "save profile" at bounding box center [578, 582] width 161 height 44
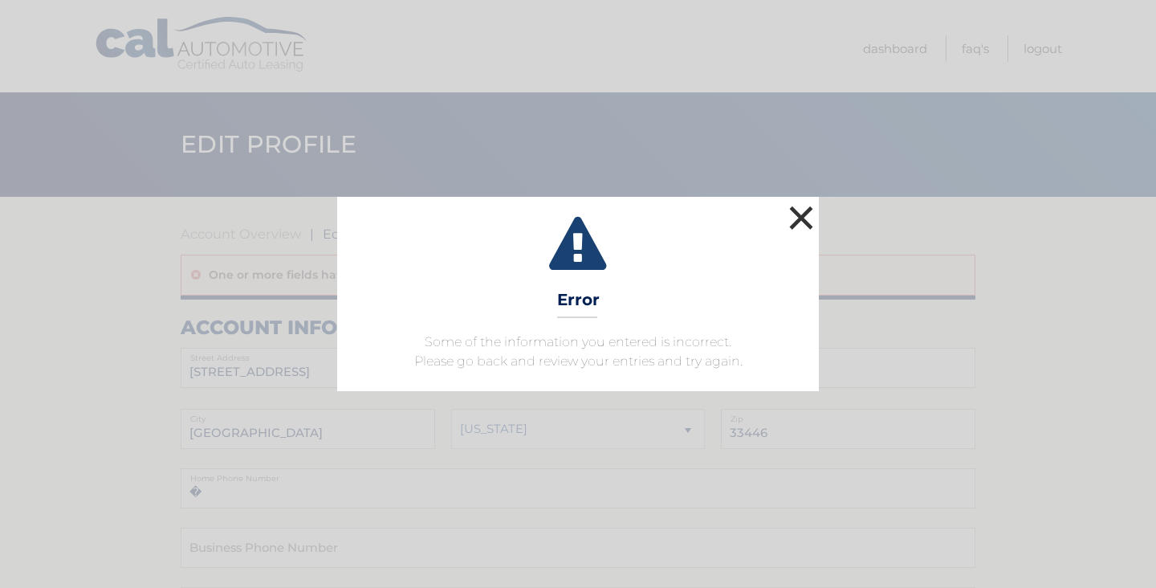
click at [809, 208] on button "×" at bounding box center [801, 218] width 32 height 32
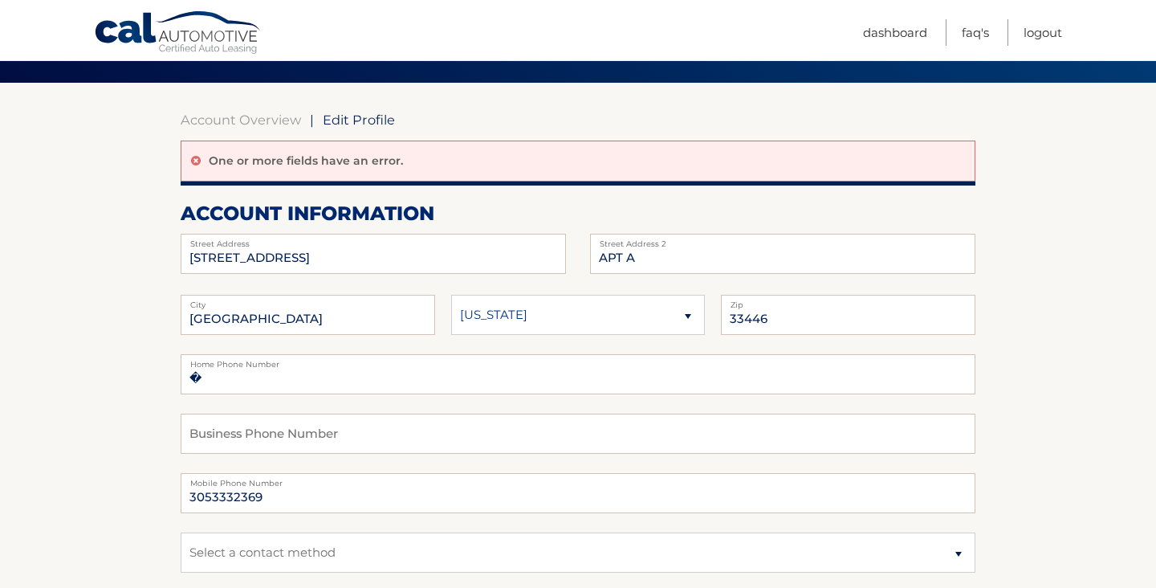
scroll to position [90, 0]
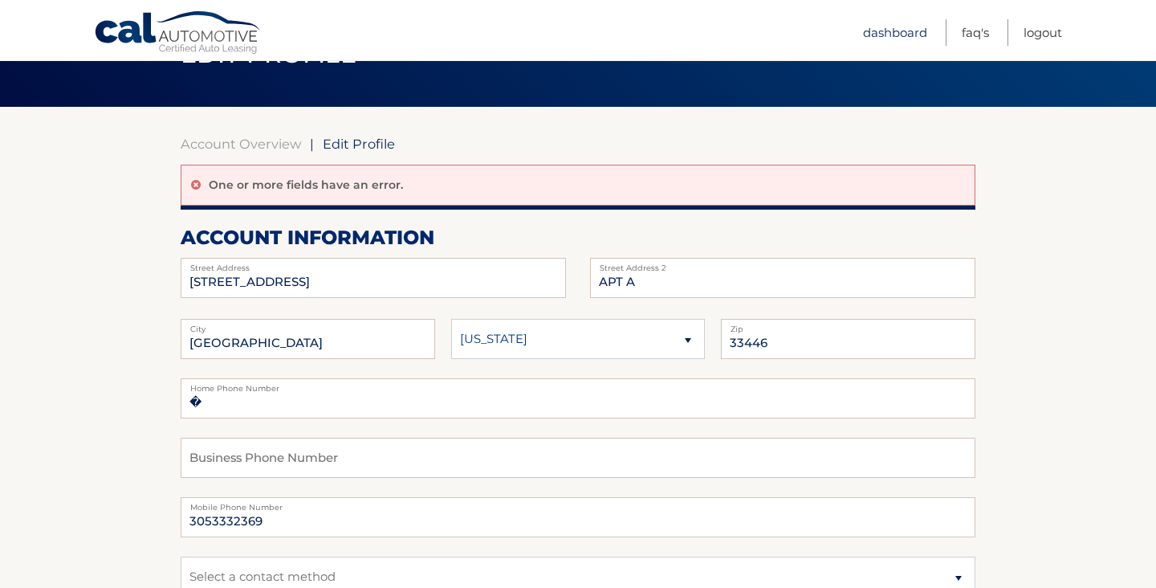
click at [876, 28] on link "Dashboard" at bounding box center [895, 32] width 64 height 26
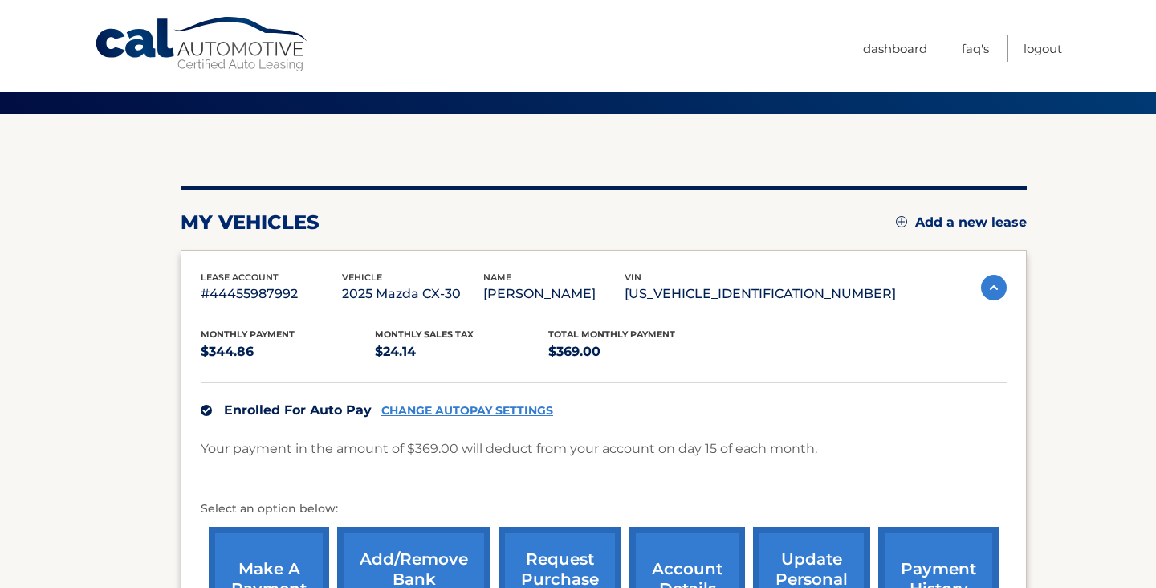
scroll to position [84, 0]
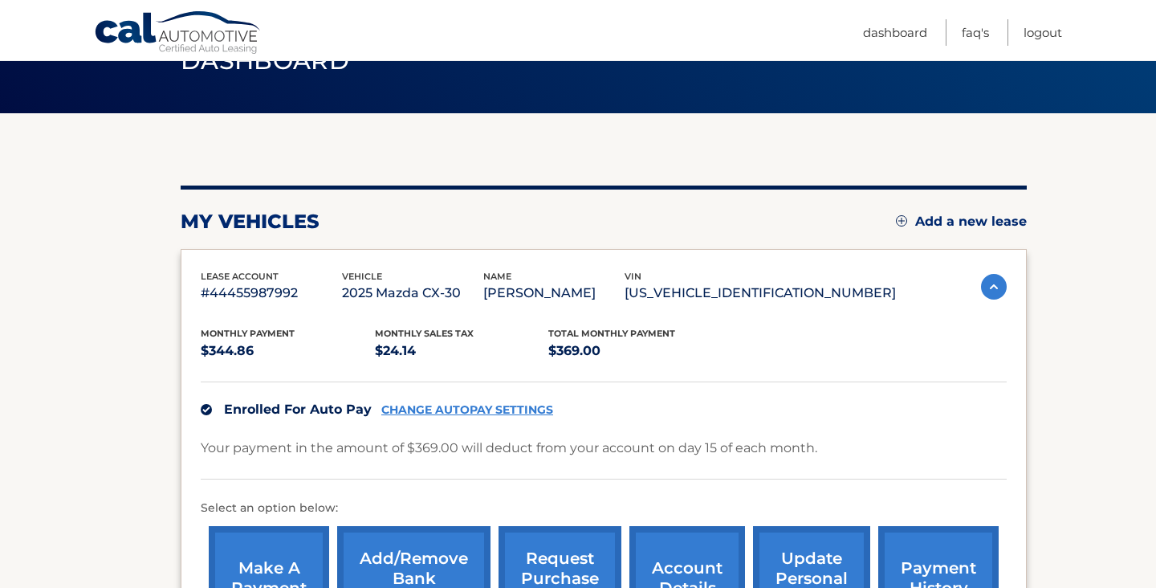
click at [1062, 26] on div "Cal Automotive Menu Dashboard FAQ's Logout" at bounding box center [578, 30] width 1156 height 60
click at [1058, 25] on link "Logout" at bounding box center [1043, 32] width 39 height 26
